Goal: Information Seeking & Learning: Learn about a topic

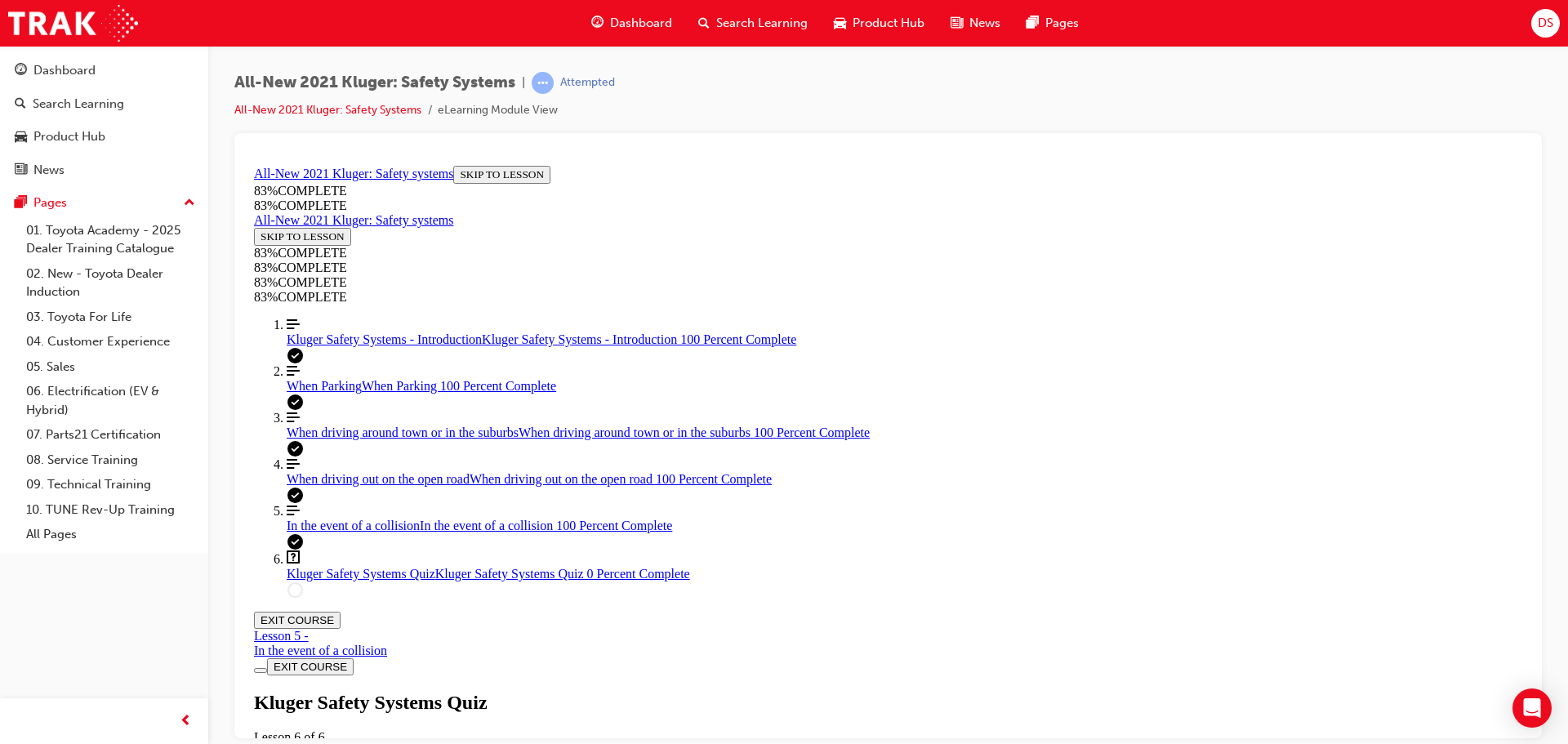
scroll to position [209, 0]
drag, startPoint x: 747, startPoint y: 376, endPoint x: 759, endPoint y: 428, distance: 53.4
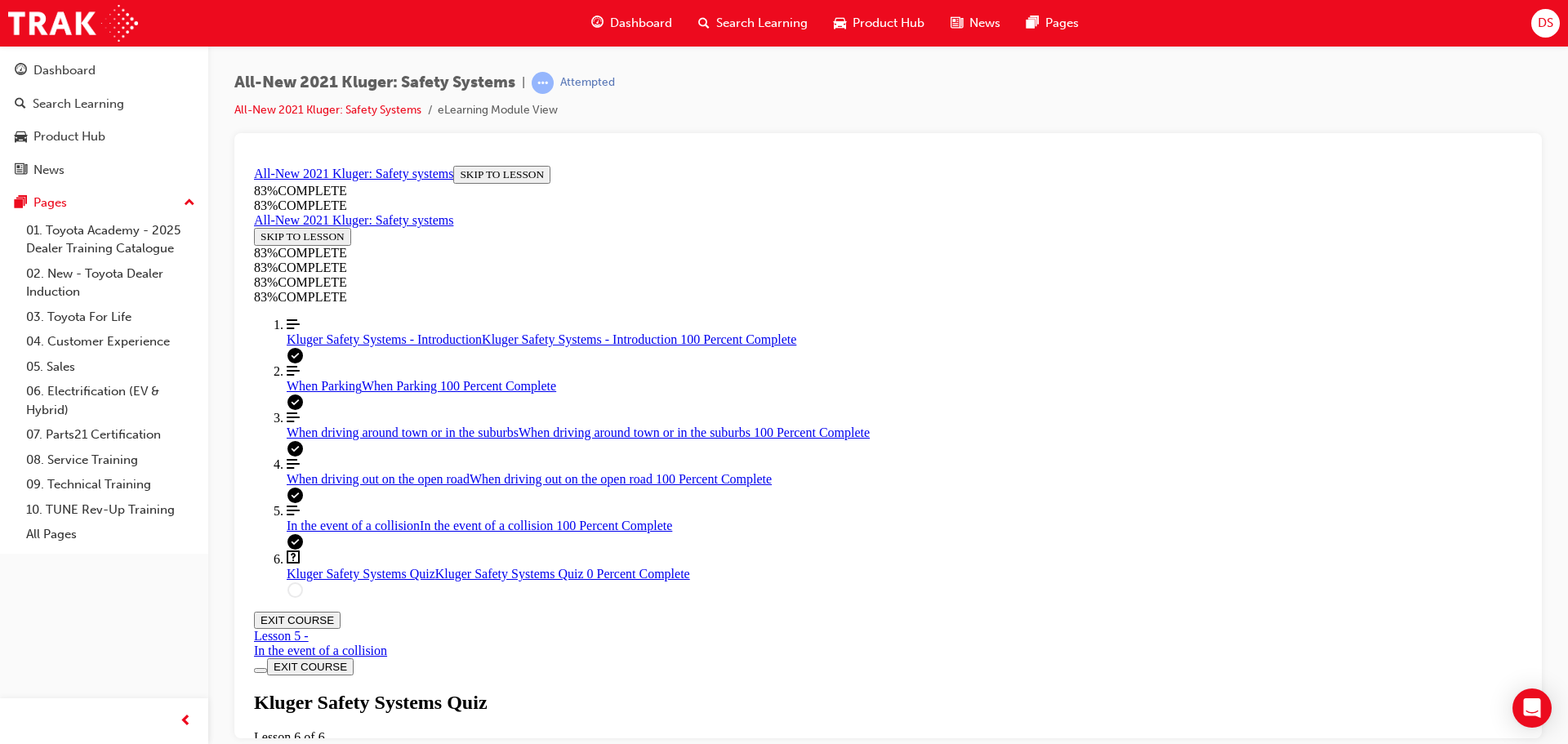
drag, startPoint x: 824, startPoint y: 483, endPoint x: 937, endPoint y: 400, distance: 140.2
drag, startPoint x: 862, startPoint y: 547, endPoint x: 953, endPoint y: 549, distance: 91.0
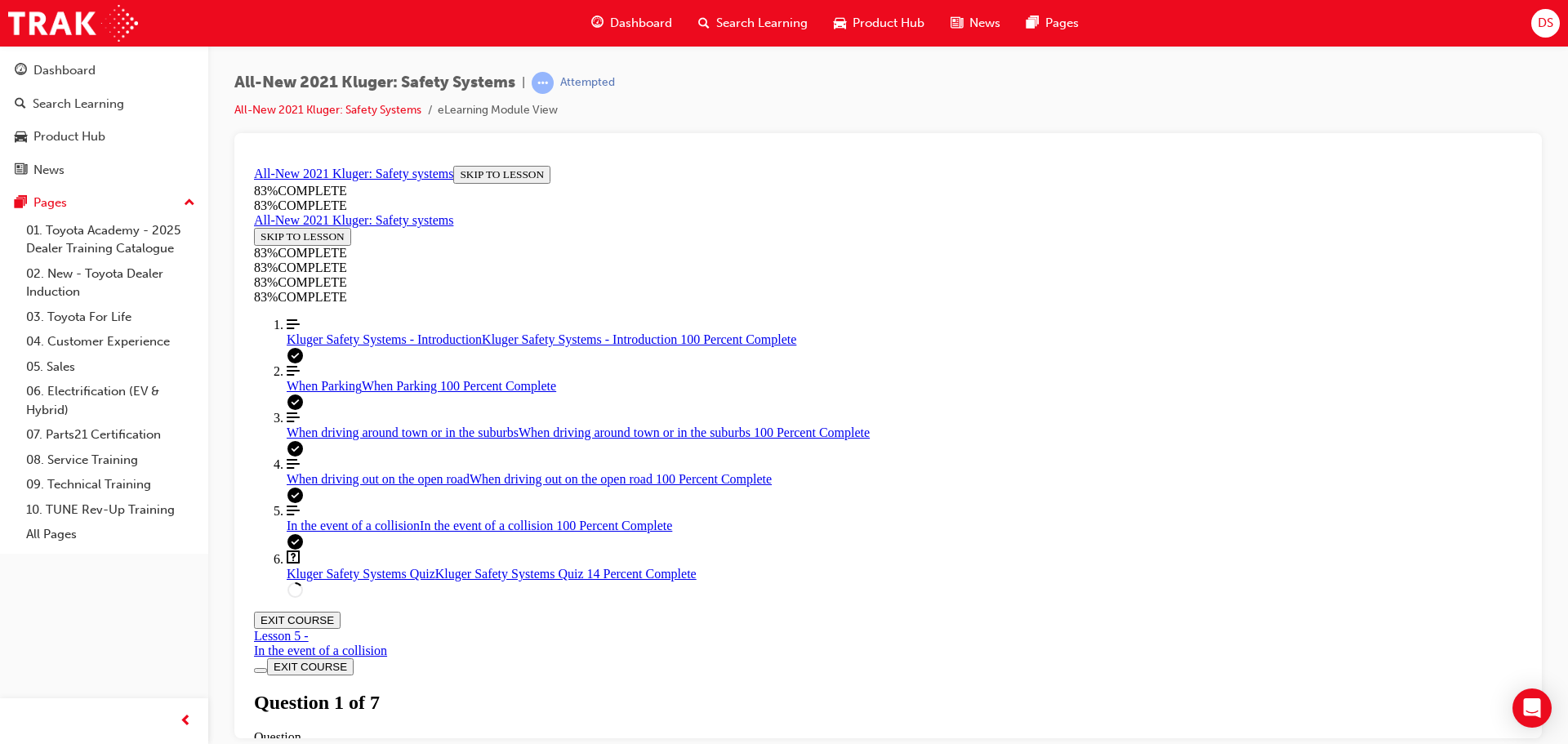
drag, startPoint x: 866, startPoint y: 479, endPoint x: 955, endPoint y: 484, distance: 89.1
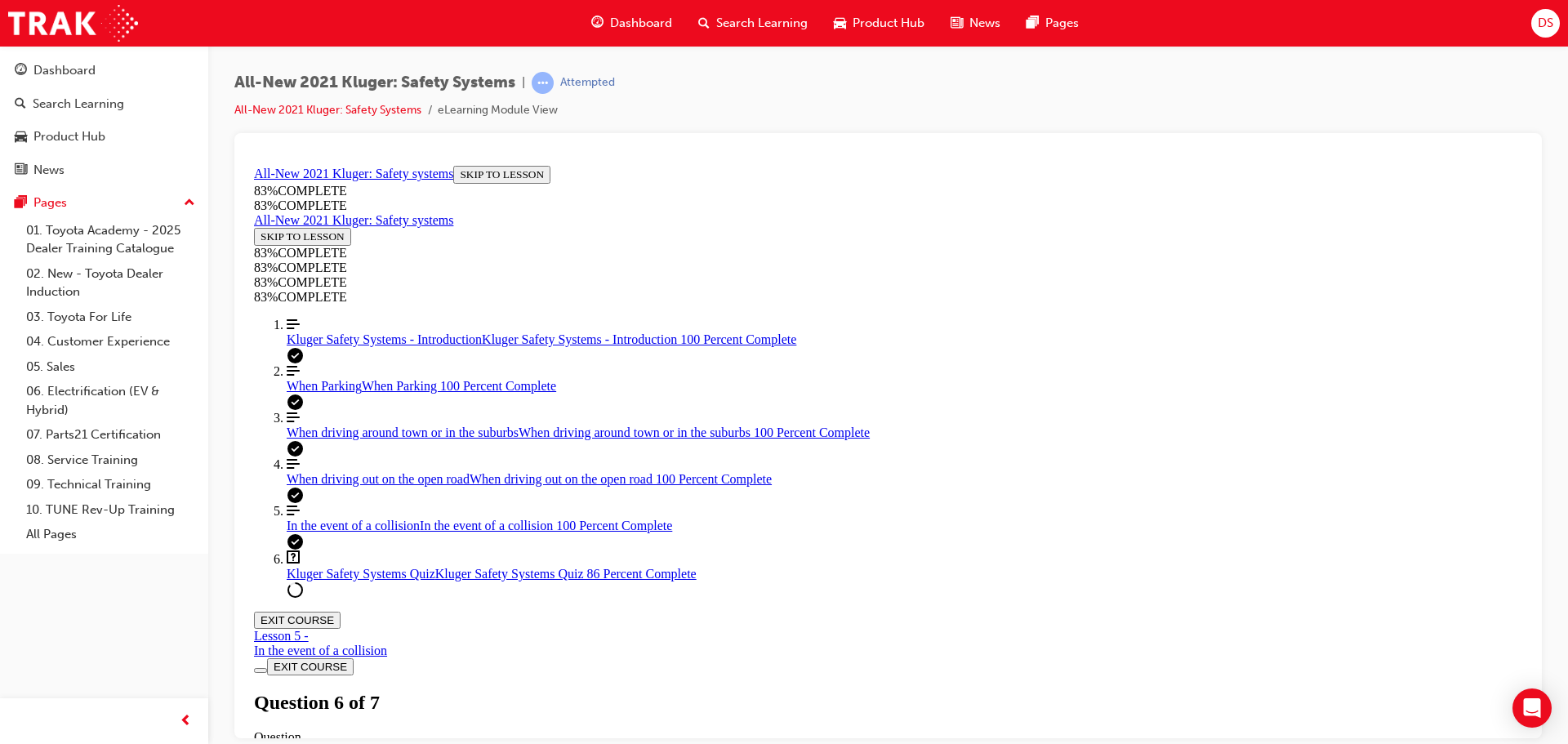
click at [341, 613] on button "EXIT COURSE" at bounding box center [297, 622] width 86 height 17
click at [61, 72] on div "Dashboard" at bounding box center [65, 70] width 62 height 18
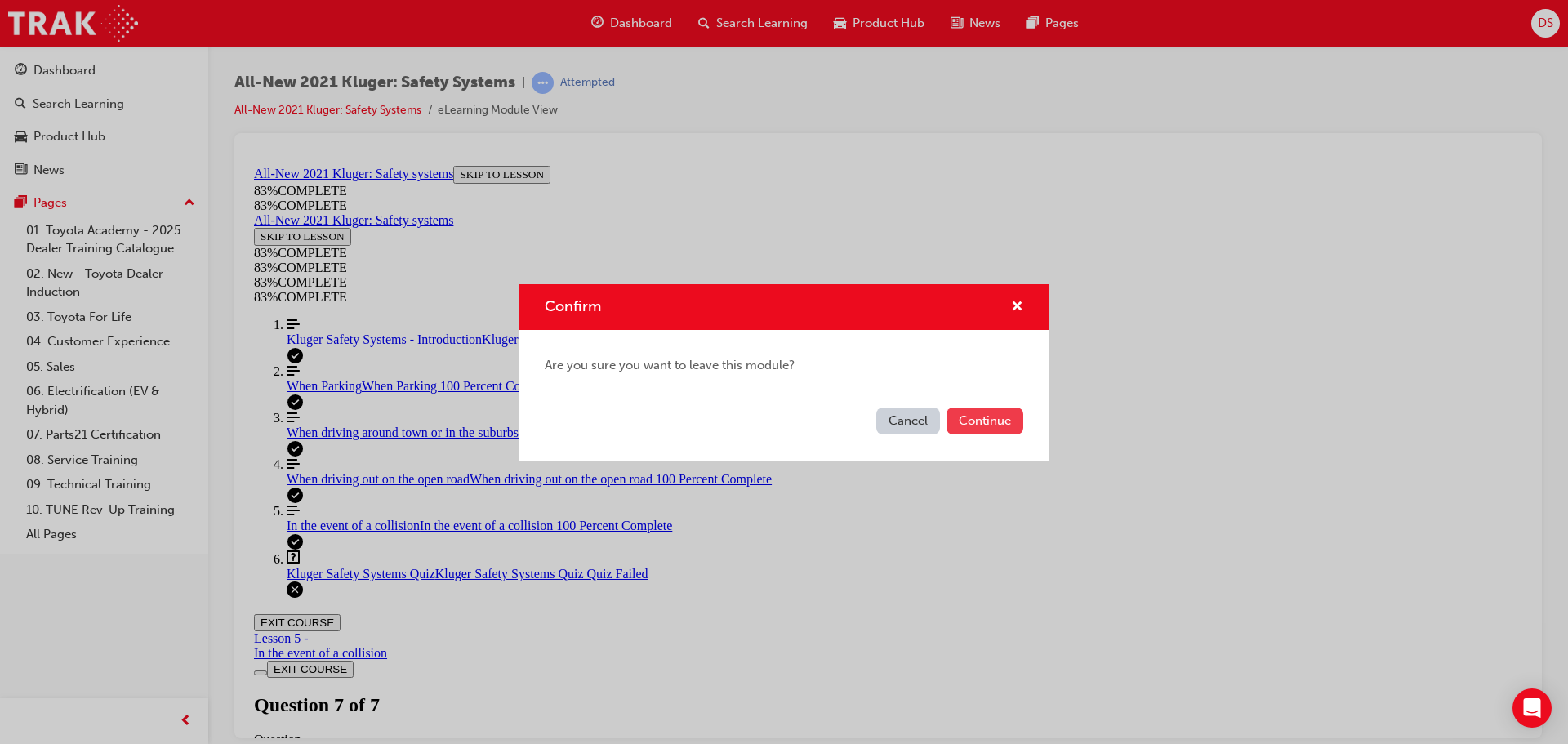
click at [968, 421] on button "Continue" at bounding box center [985, 421] width 77 height 27
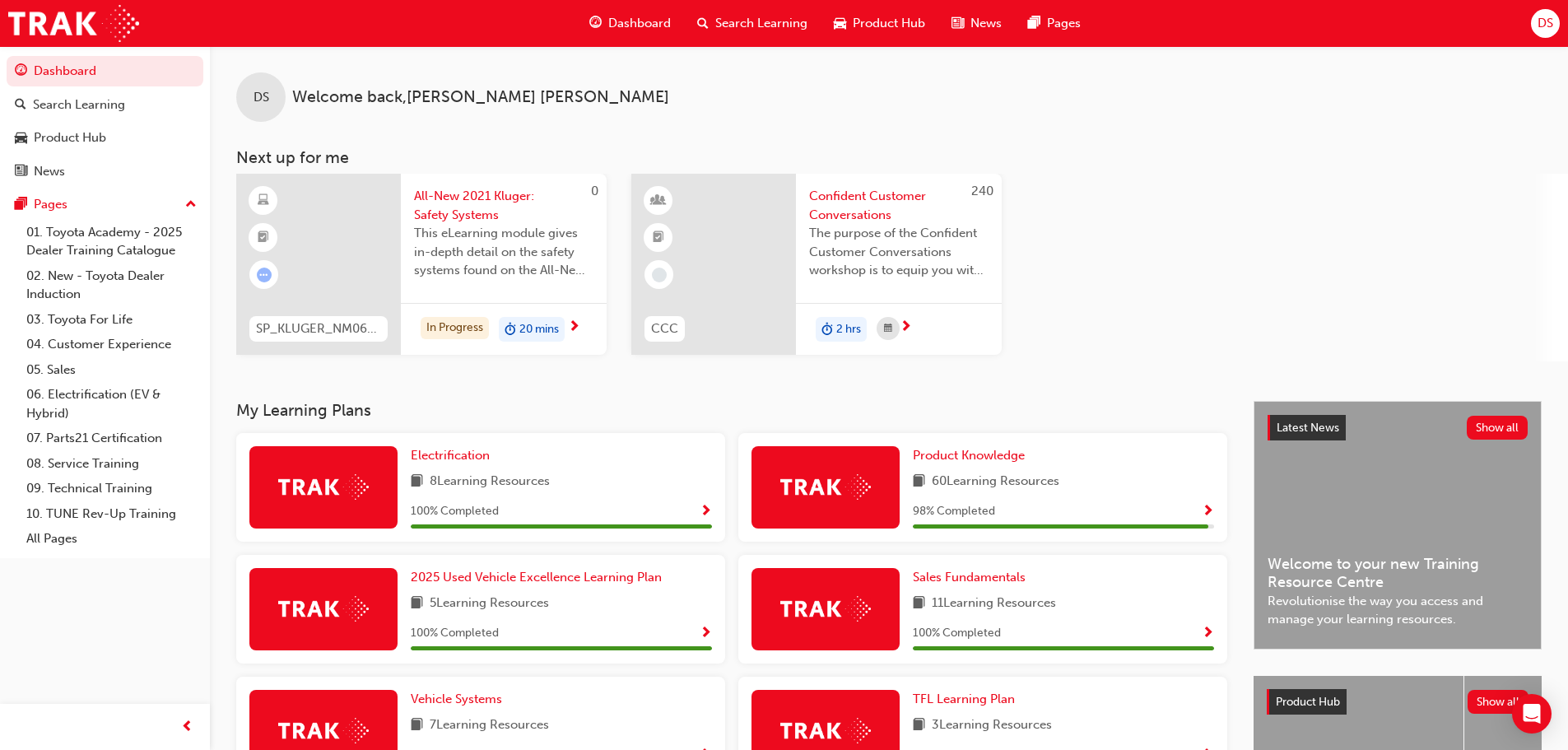
click at [444, 253] on span "This eLearning module gives in-depth detail on the safety systems found on the …" at bounding box center [503, 251] width 180 height 56
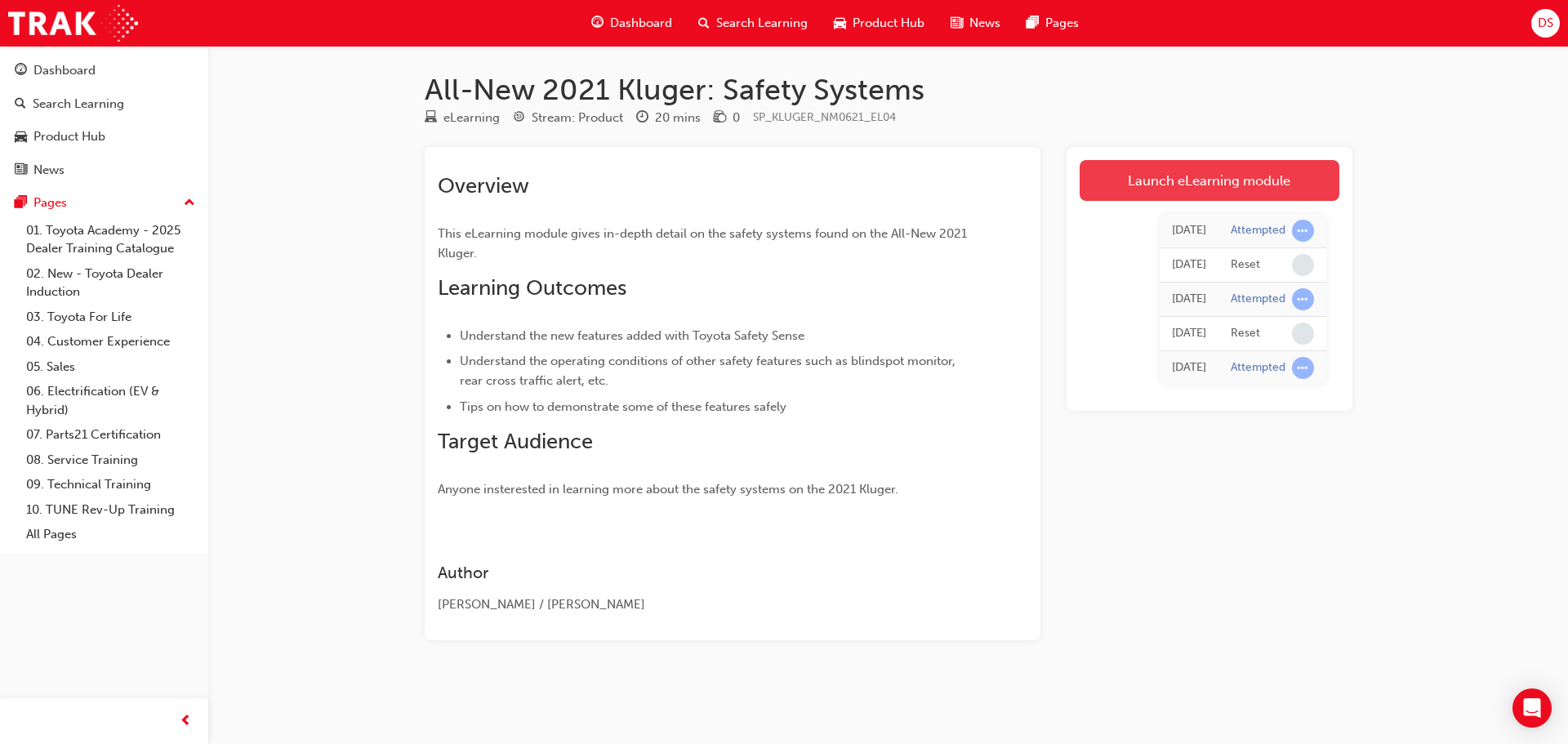
click at [1205, 178] on link "Launch eLearning module" at bounding box center [1210, 180] width 260 height 41
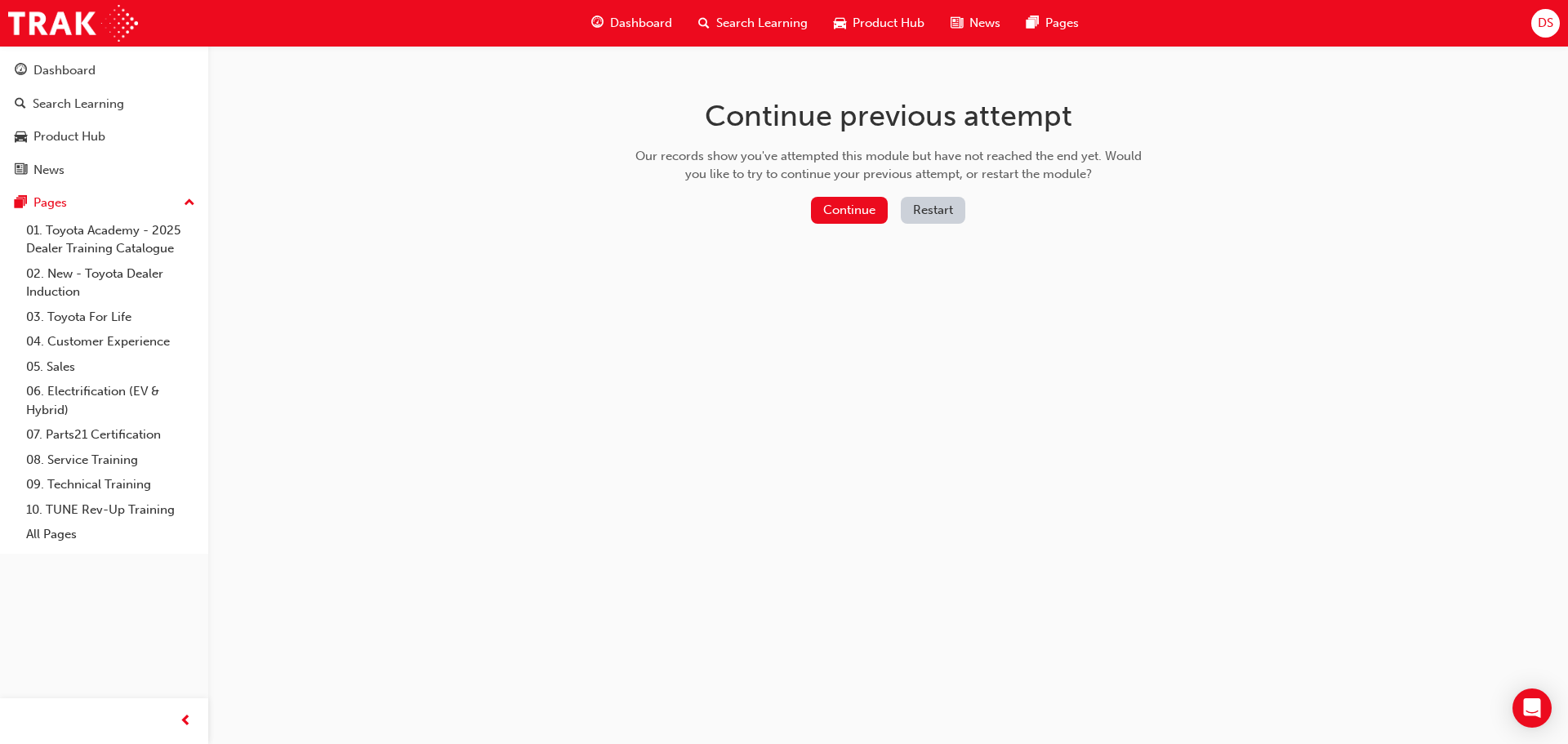
click at [931, 209] on button "Restart" at bounding box center [933, 210] width 65 height 27
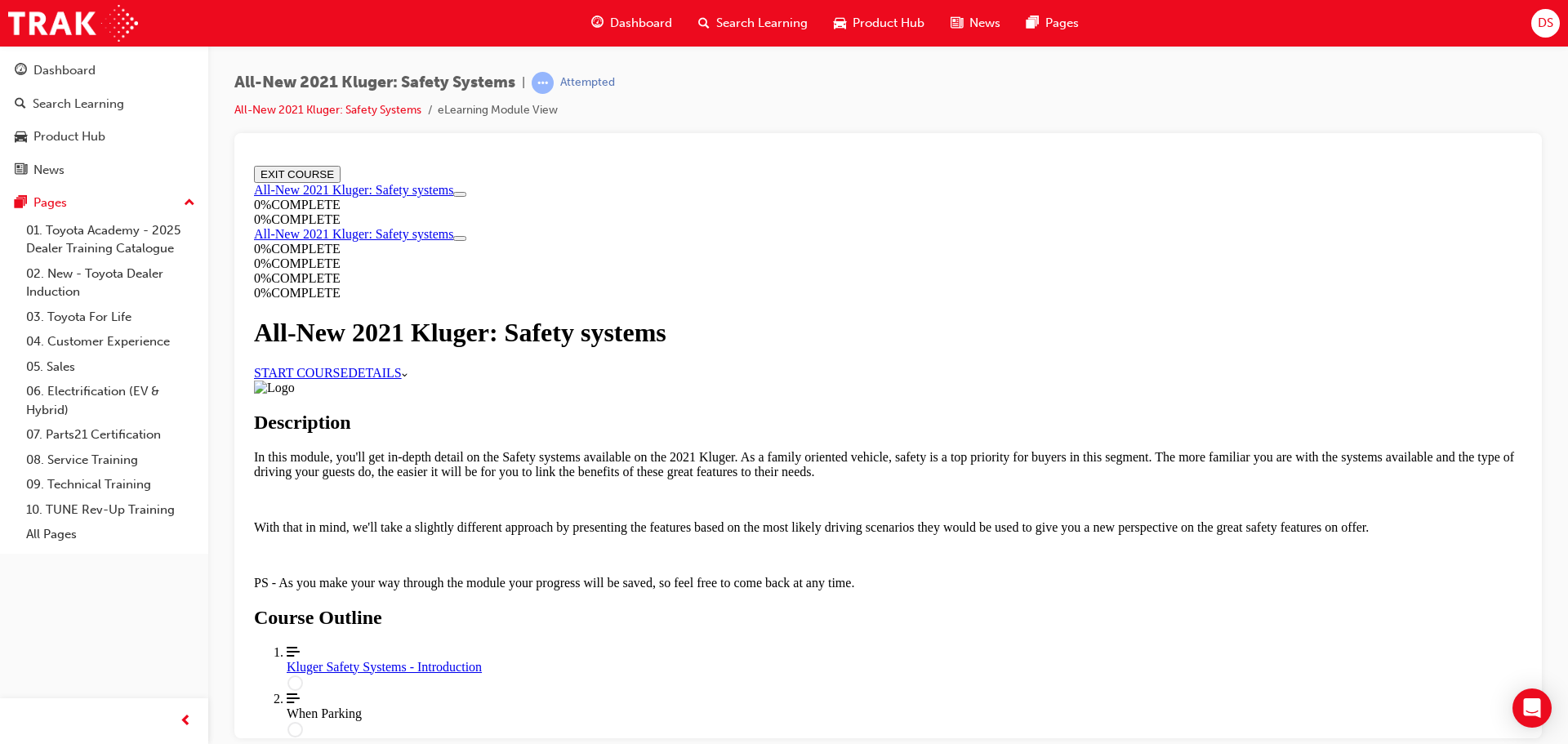
scroll to position [692, 0]
click at [677, 659] on div "Kluger Safety Systems - Introduction" at bounding box center [905, 665] width 1236 height 15
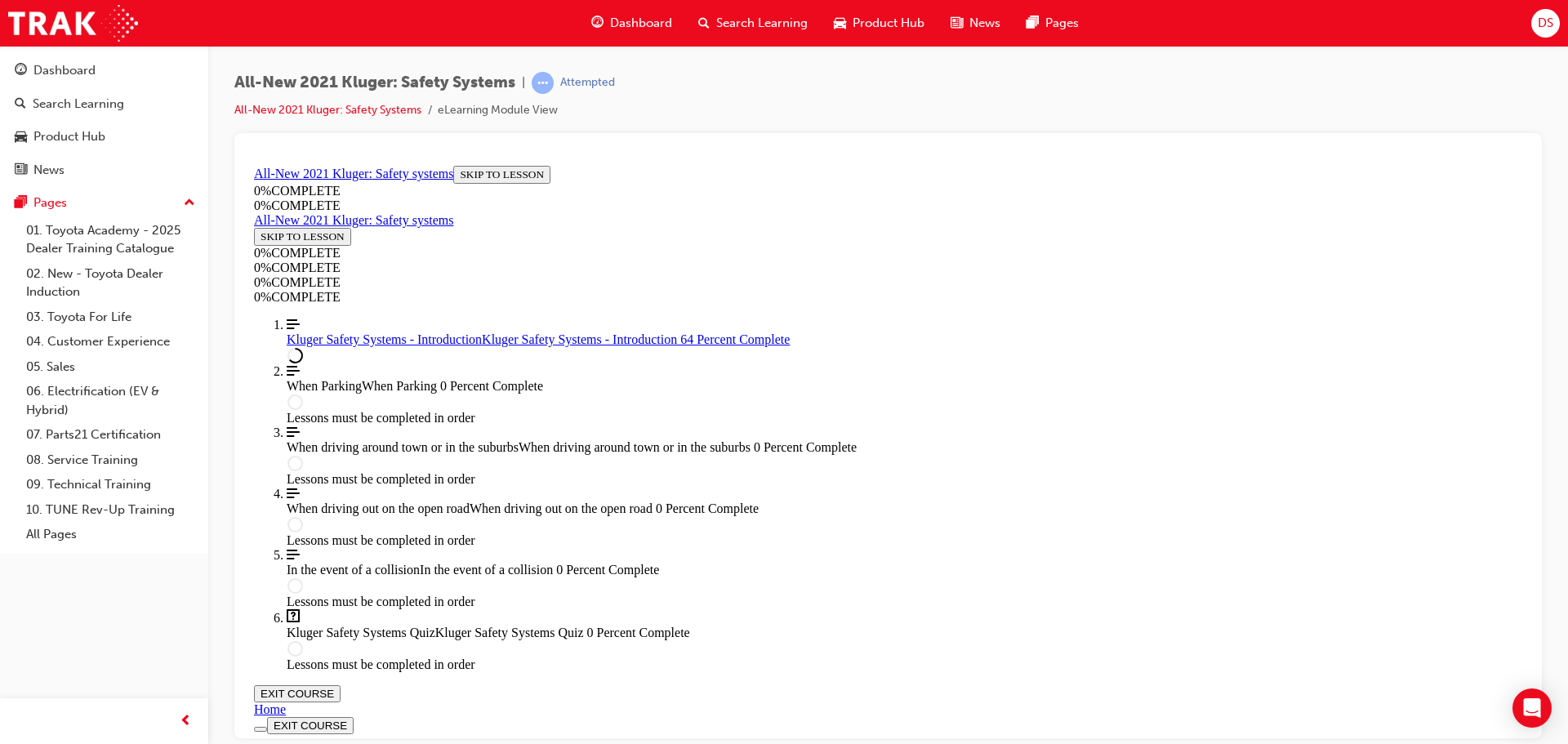
scroll to position [490, 0]
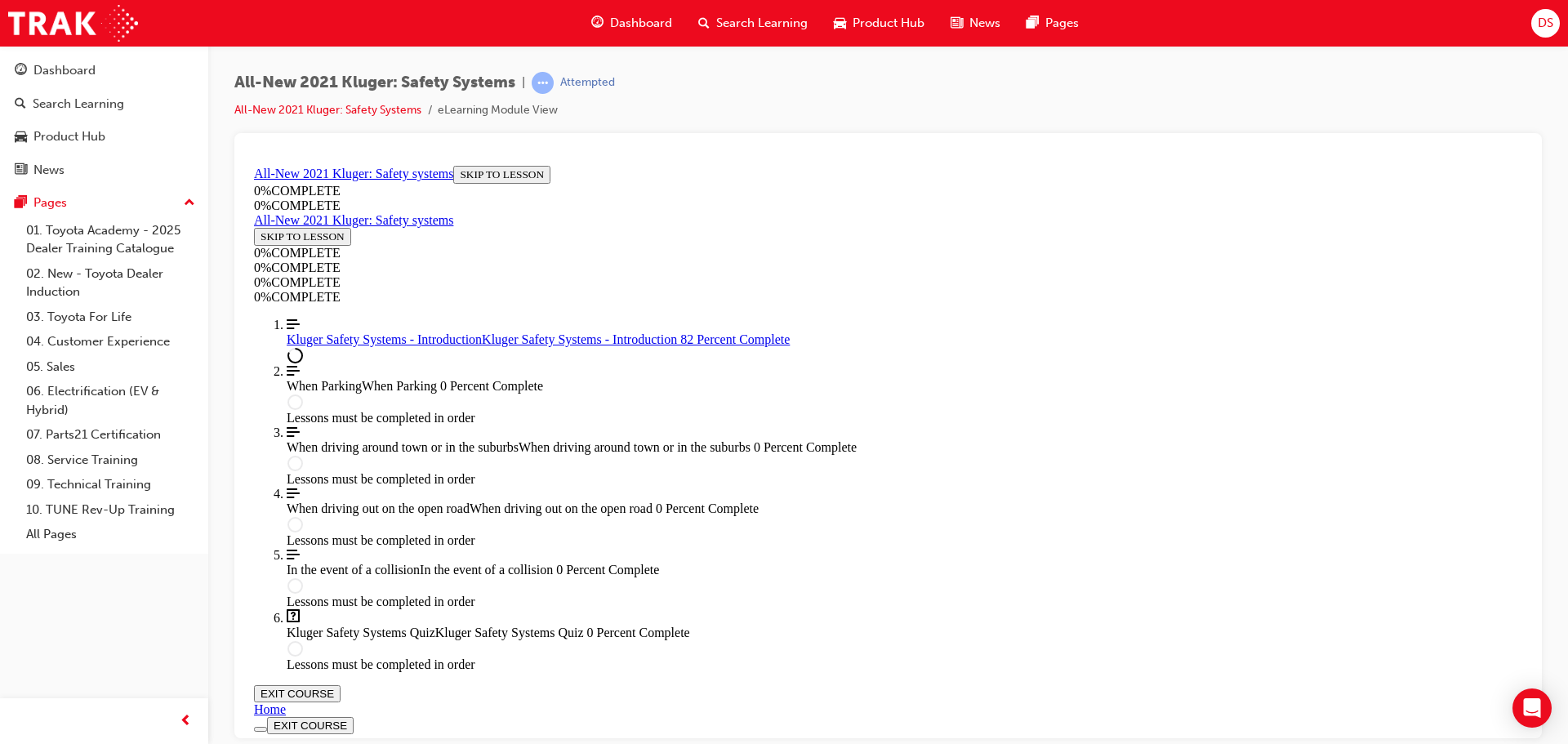
scroll to position [1921, 0]
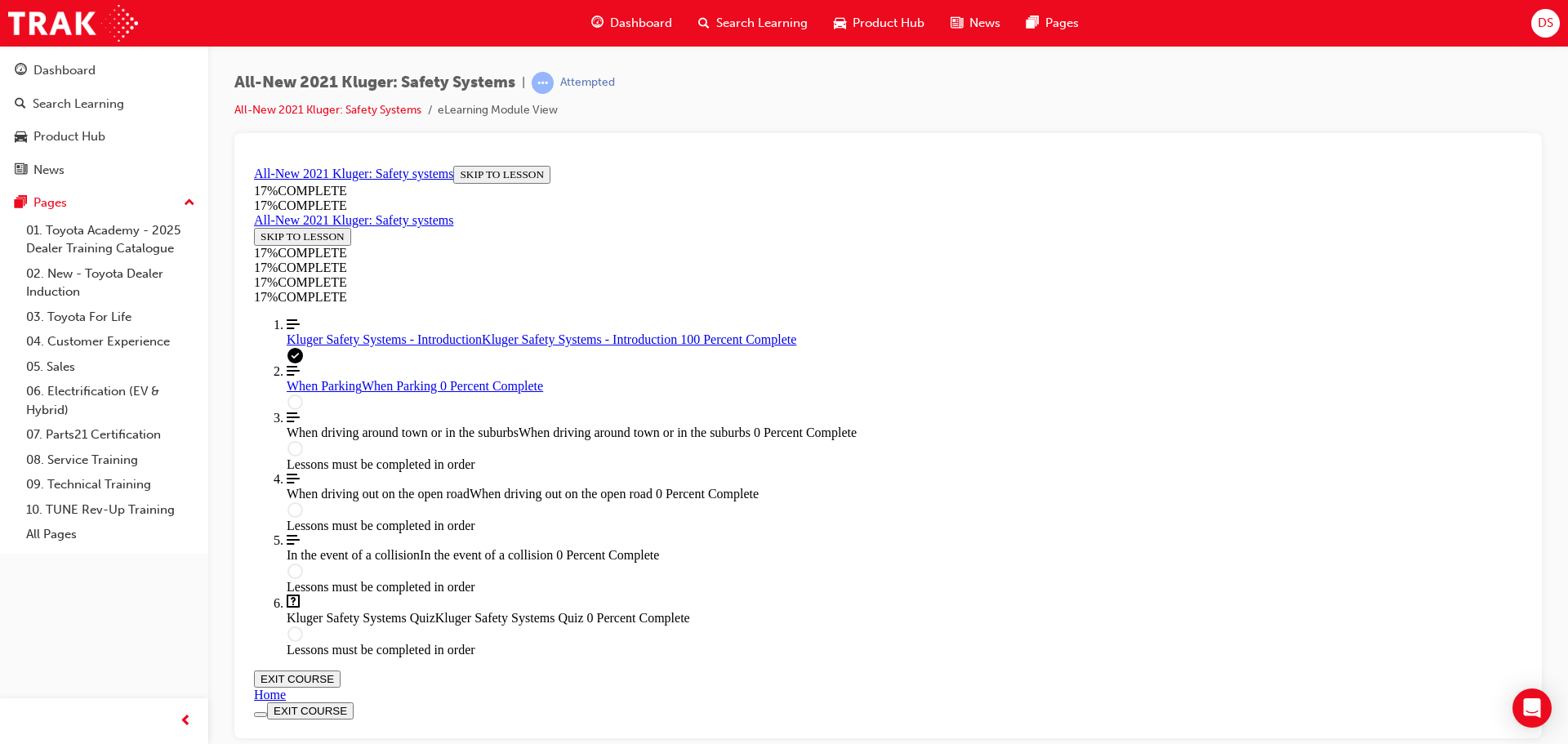
scroll to position [2328, 0]
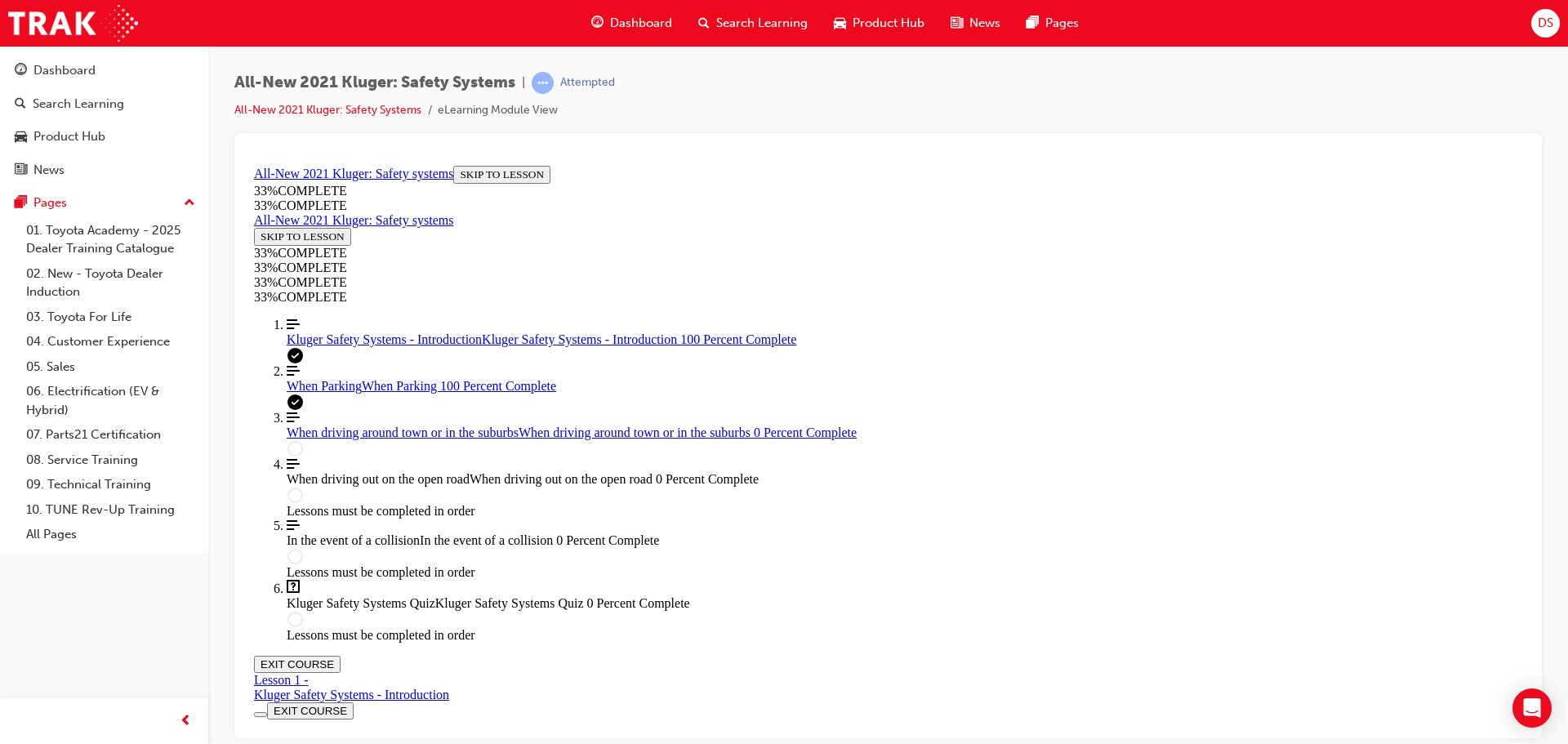
scroll to position [5994, 0]
drag, startPoint x: 763, startPoint y: 439, endPoint x: 766, endPoint y: 447, distance: 8.5
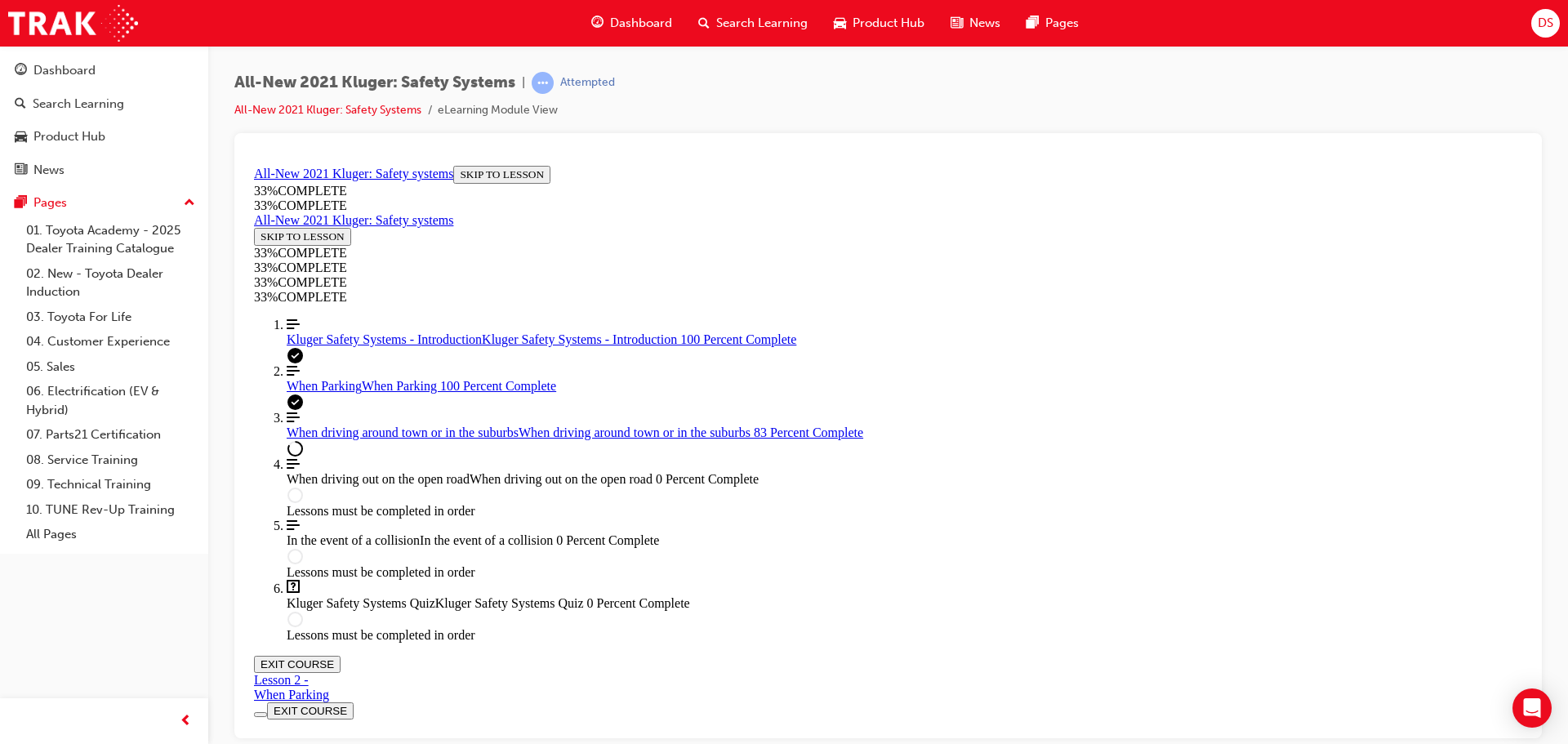
scroll to position [2962, 0]
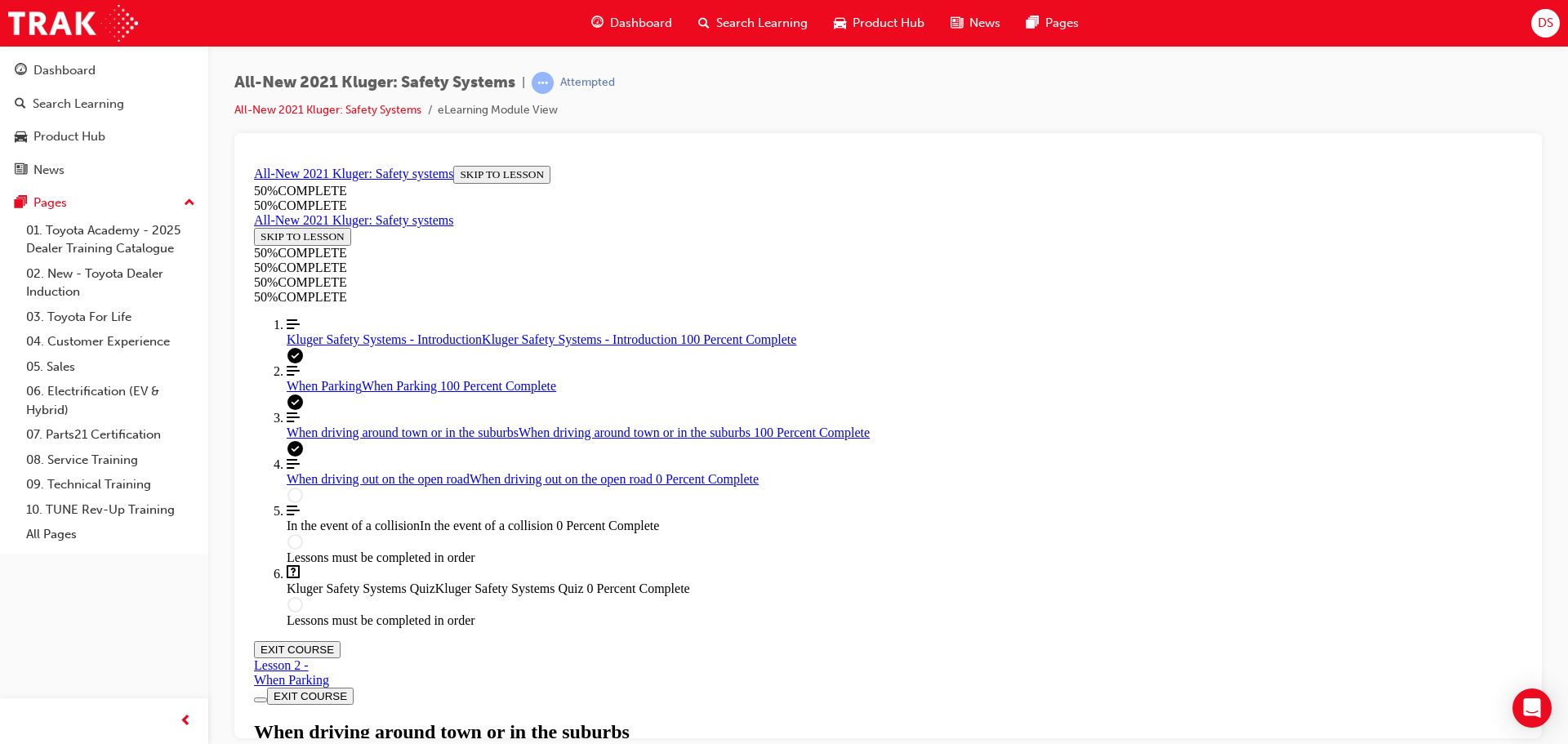
scroll to position [3370, 0]
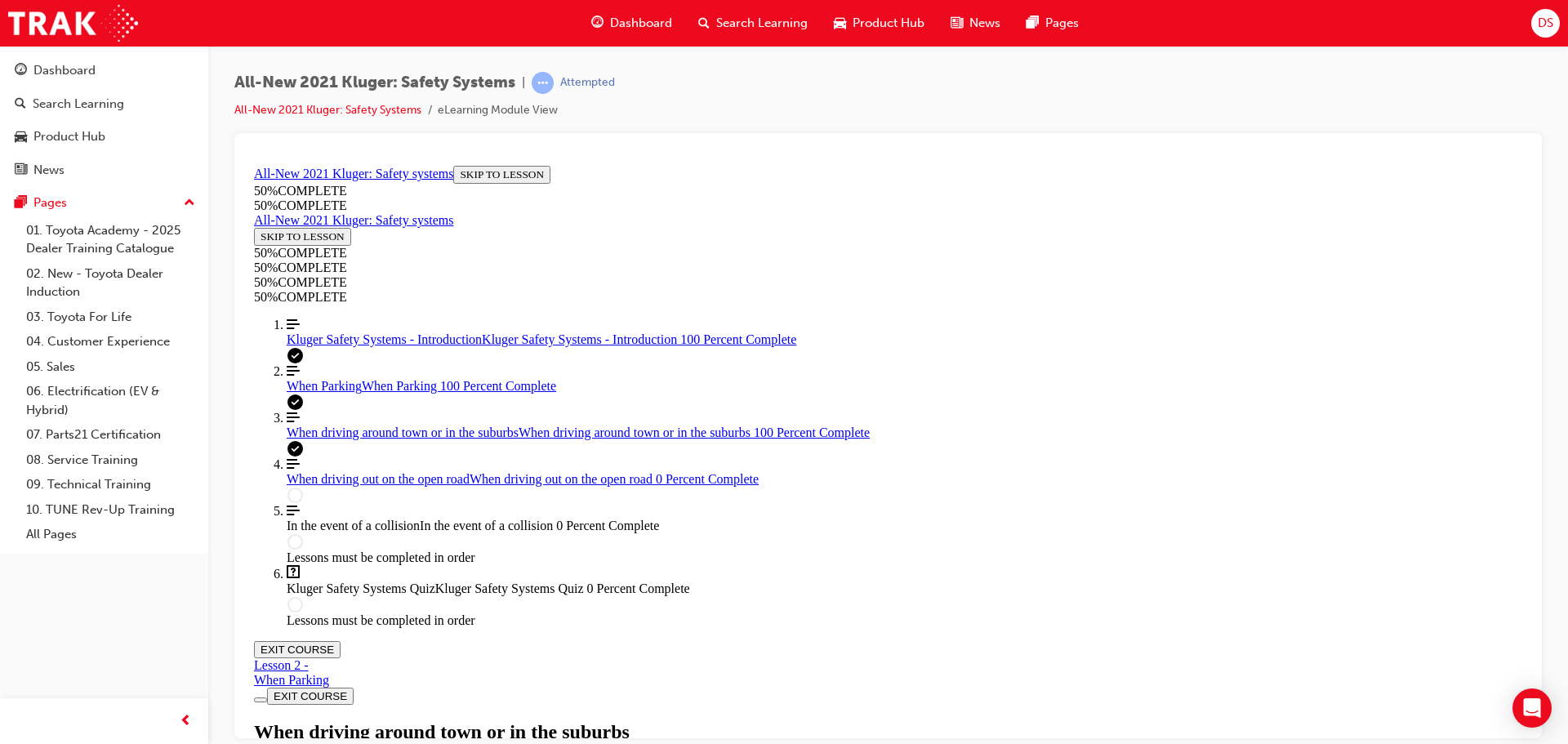
drag, startPoint x: 761, startPoint y: 244, endPoint x: 748, endPoint y: 283, distance: 41.1
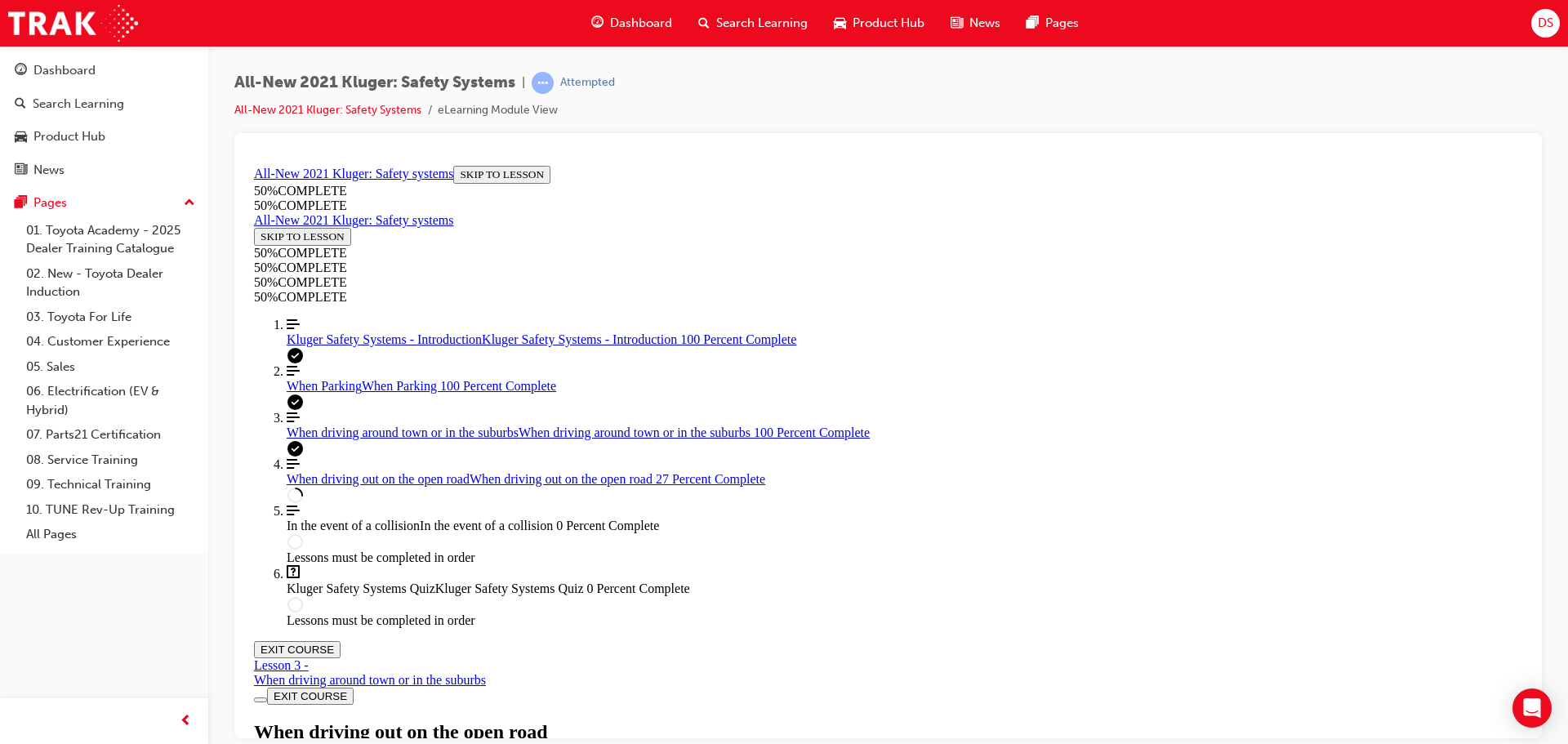
scroll to position [2180, 0]
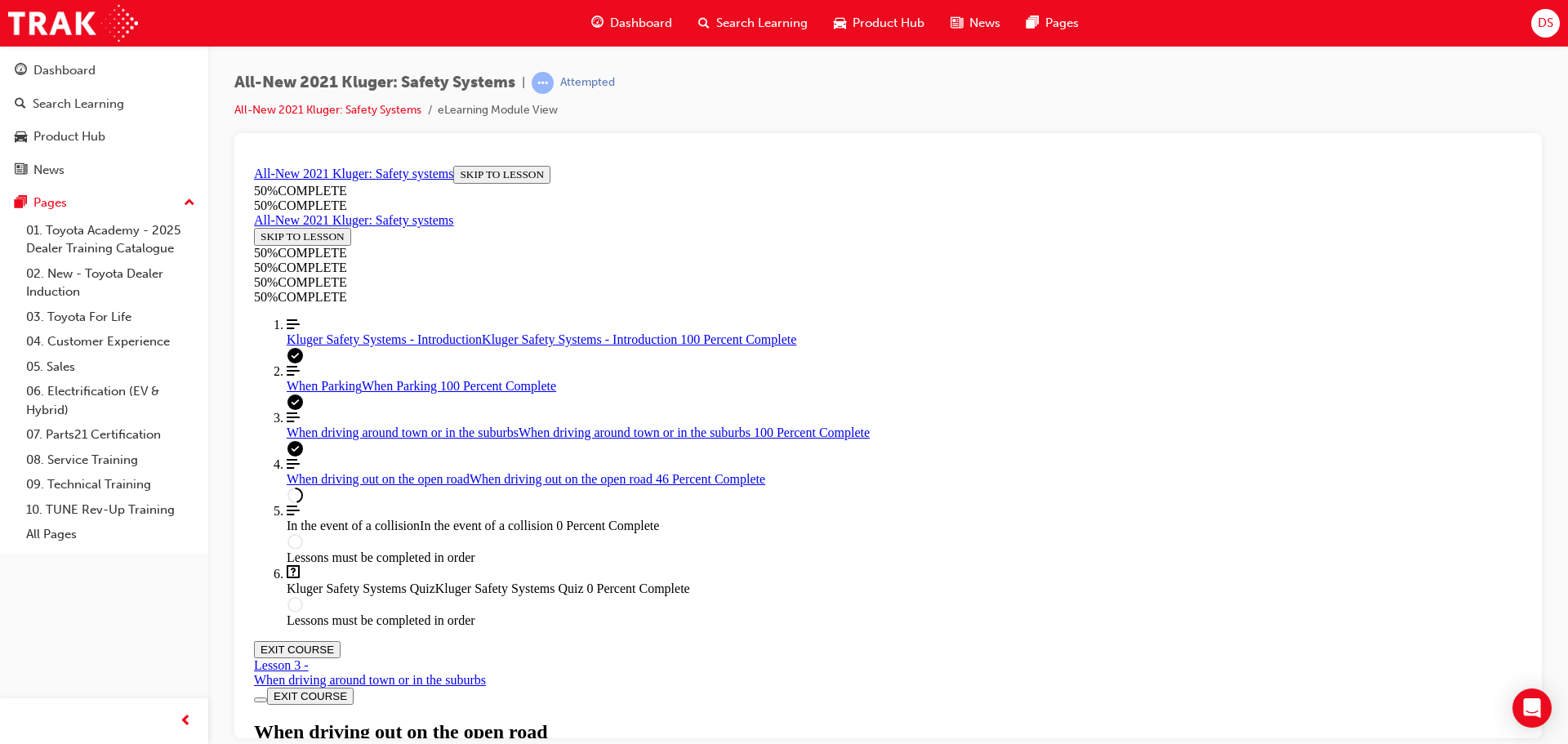
scroll to position [5622, 0]
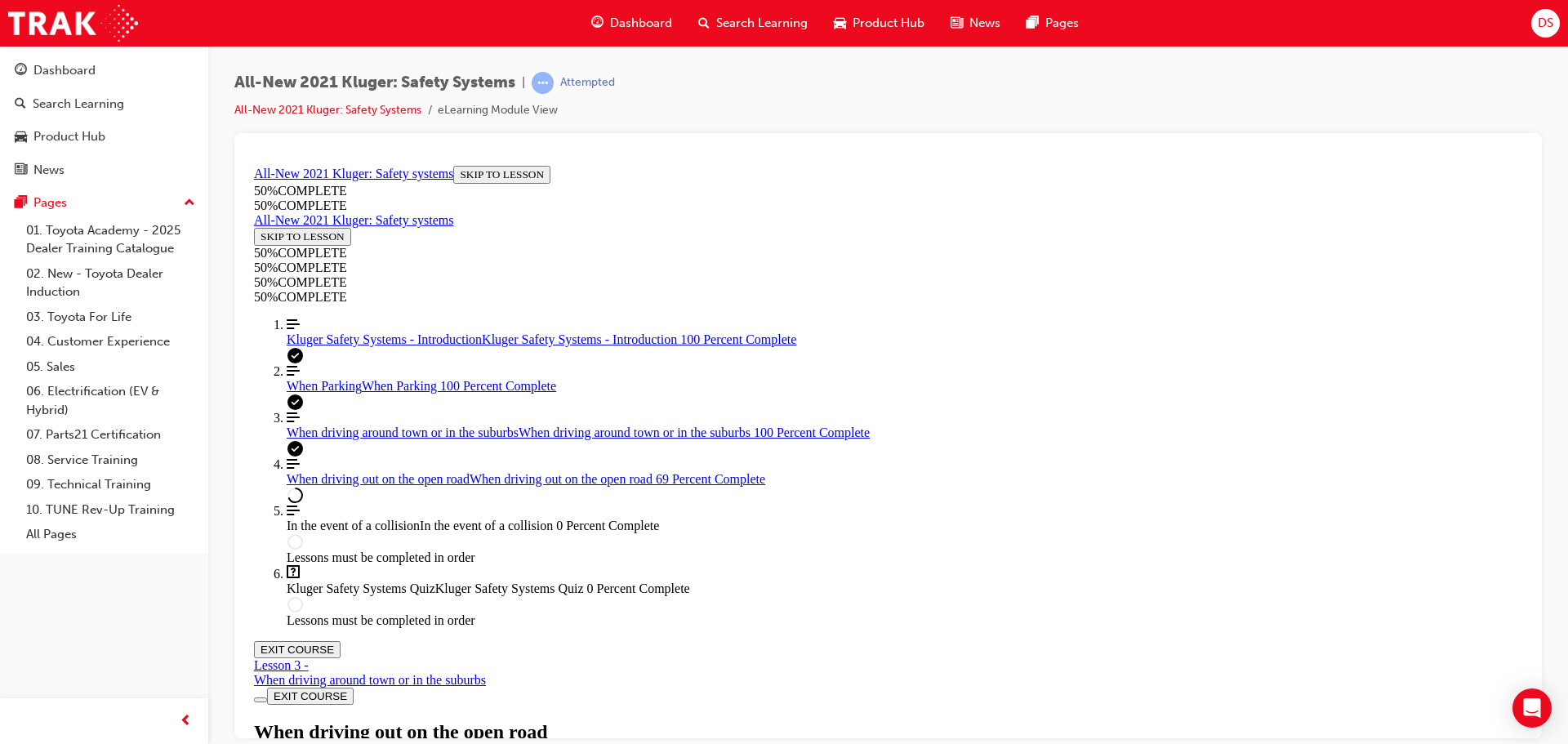
scroll to position [8215, 0]
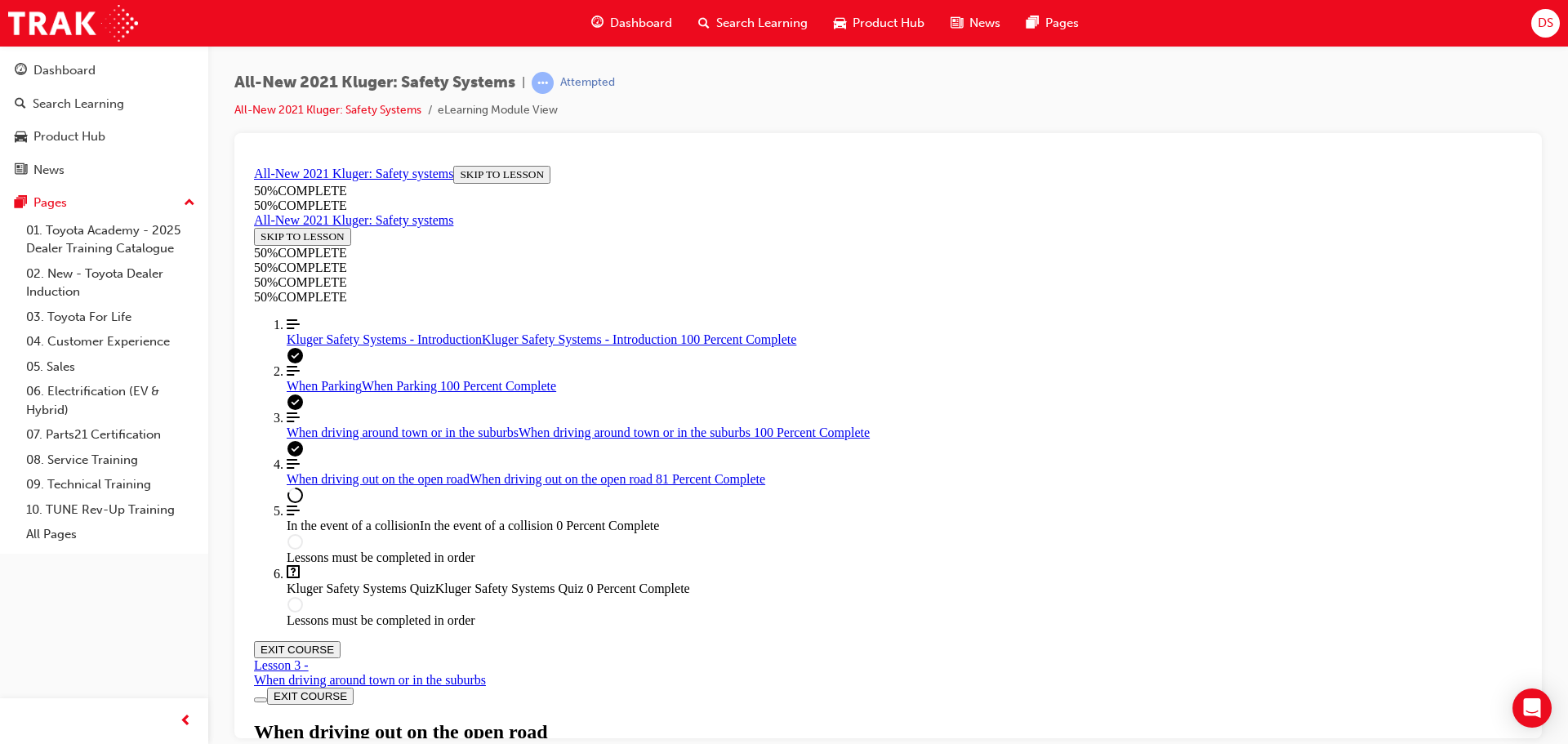
scroll to position [3825, 0]
